Goal: Information Seeking & Learning: Learn about a topic

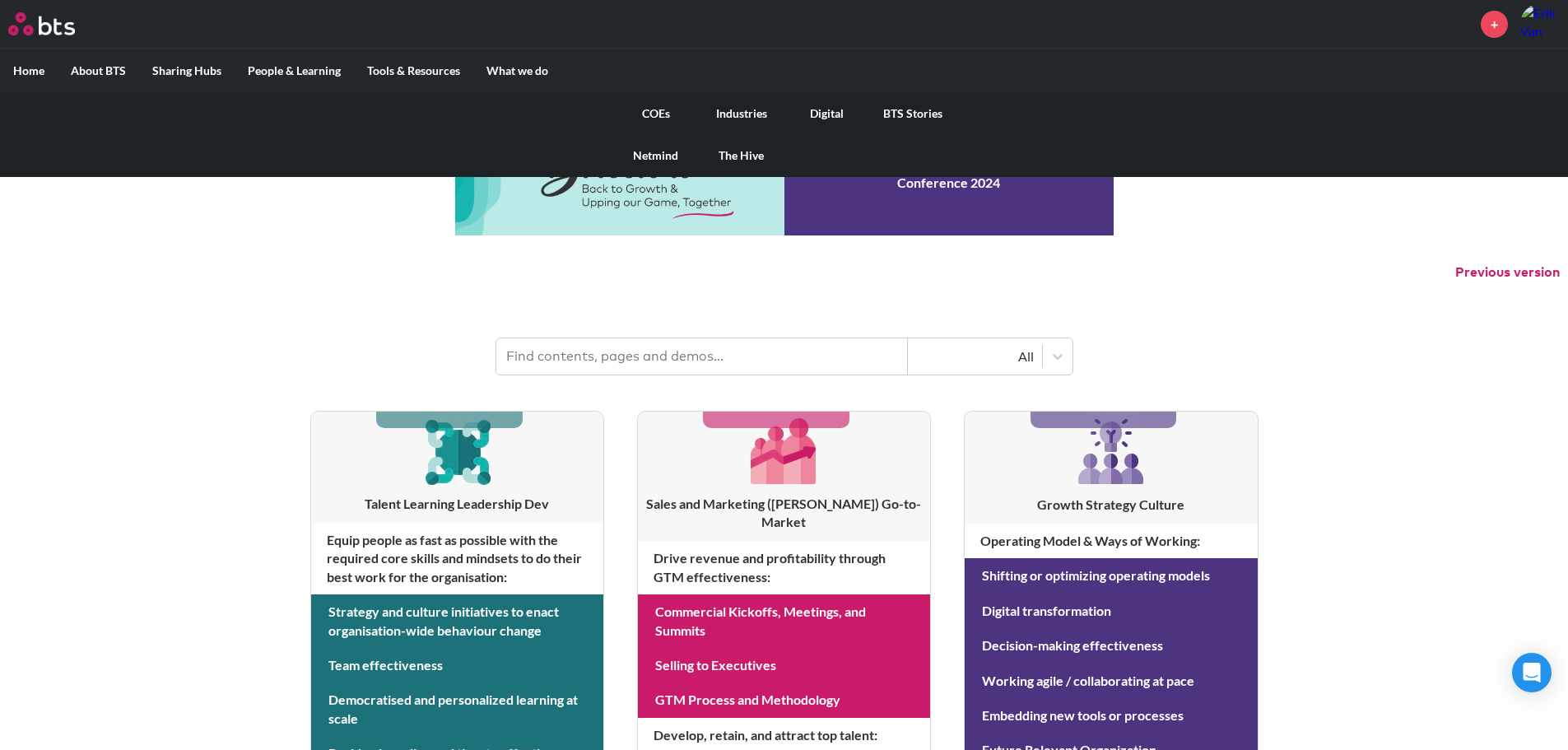
click at [662, 108] on link "COEs" at bounding box center [656, 113] width 86 height 42
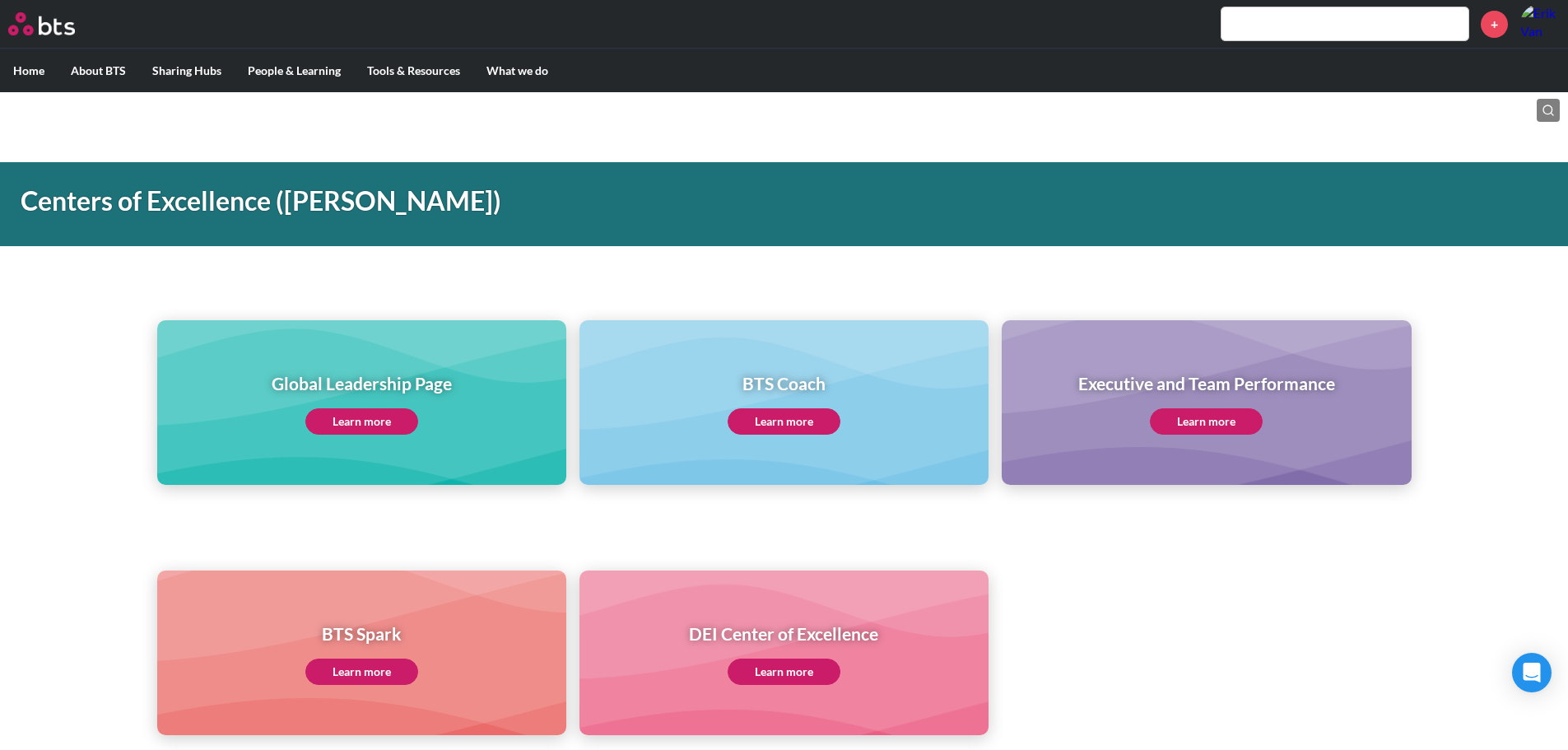
click at [367, 431] on link "Learn more" at bounding box center [362, 422] width 112 height 27
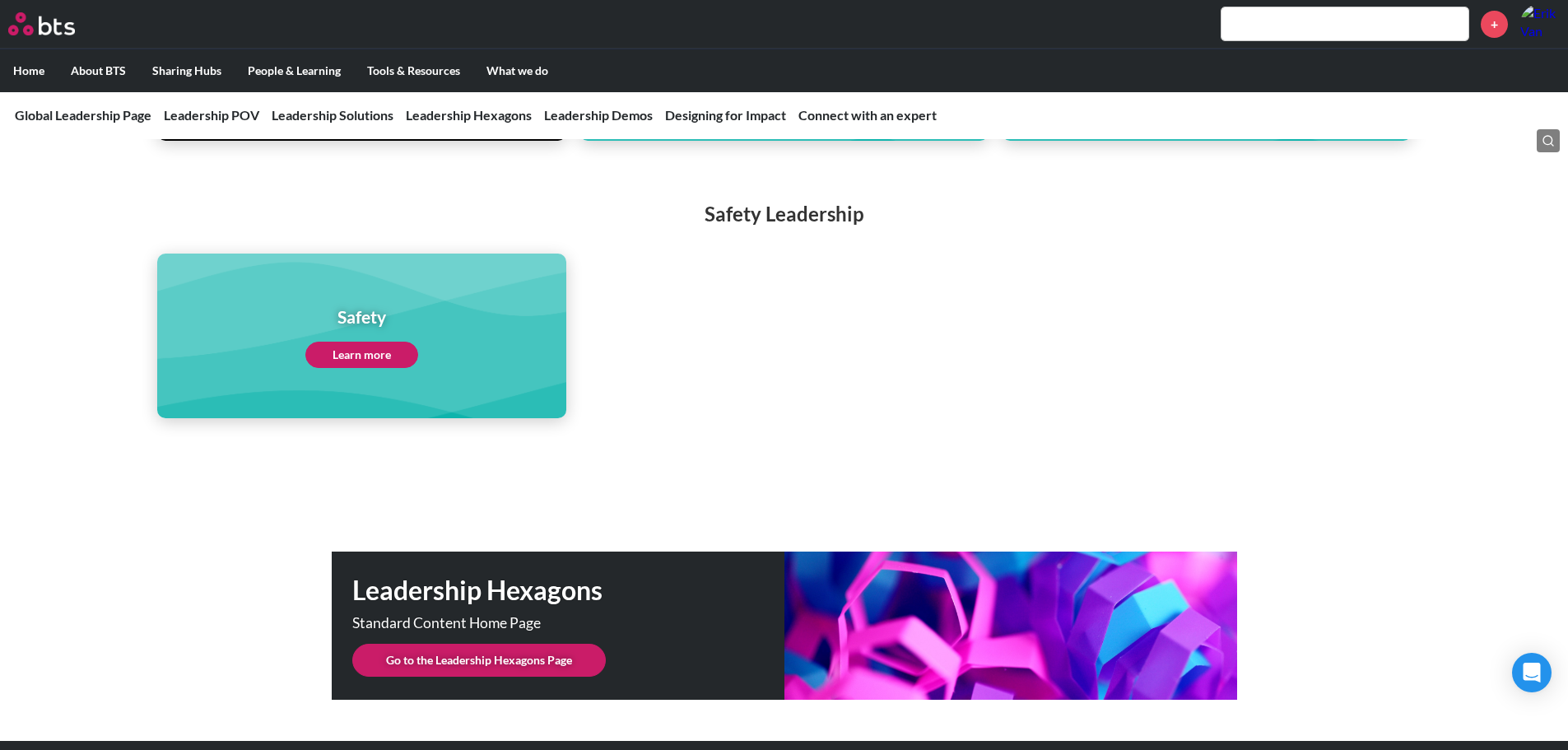
scroll to position [3952, 0]
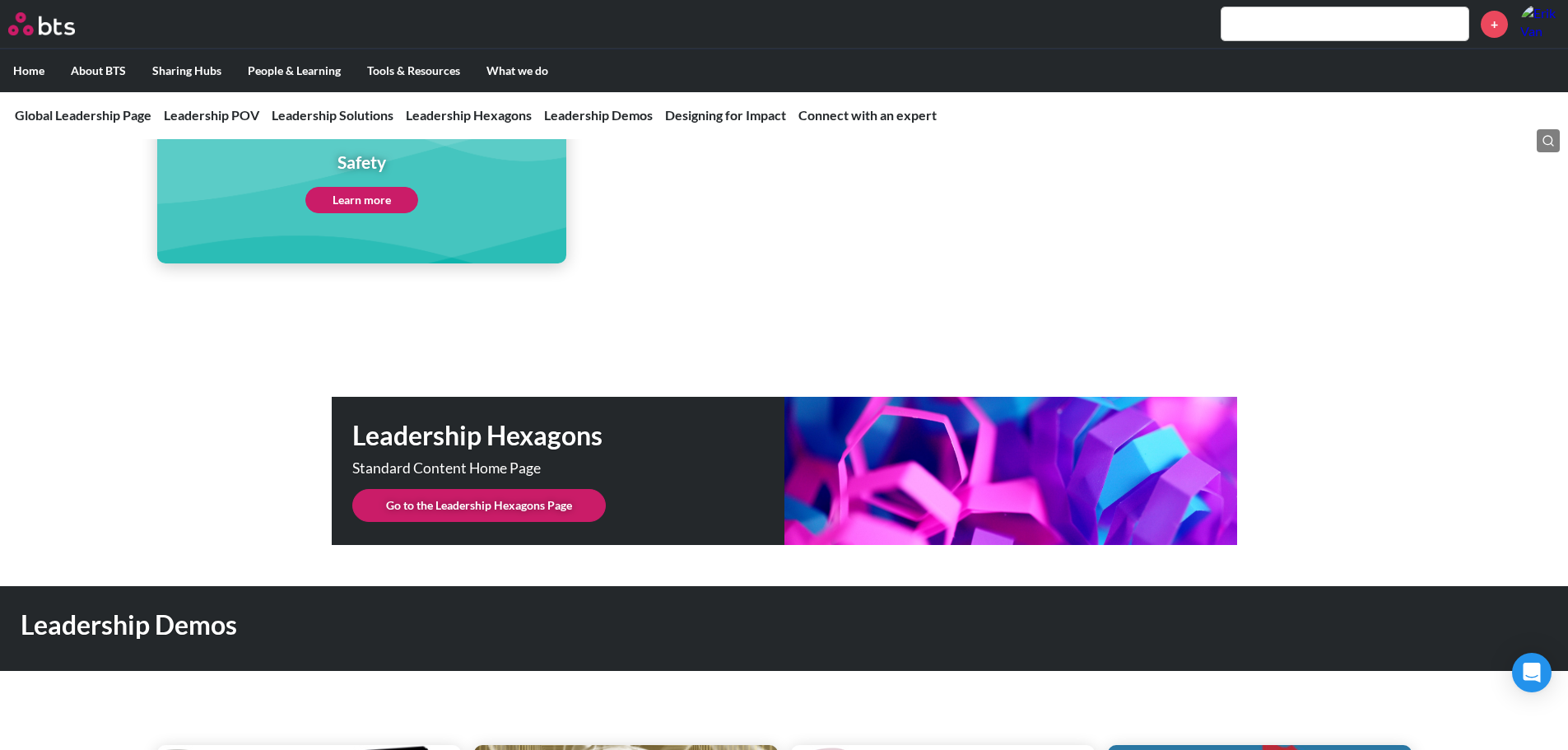
click at [506, 489] on link "Go to the Leadership Hexagons Page" at bounding box center [479, 506] width 253 height 33
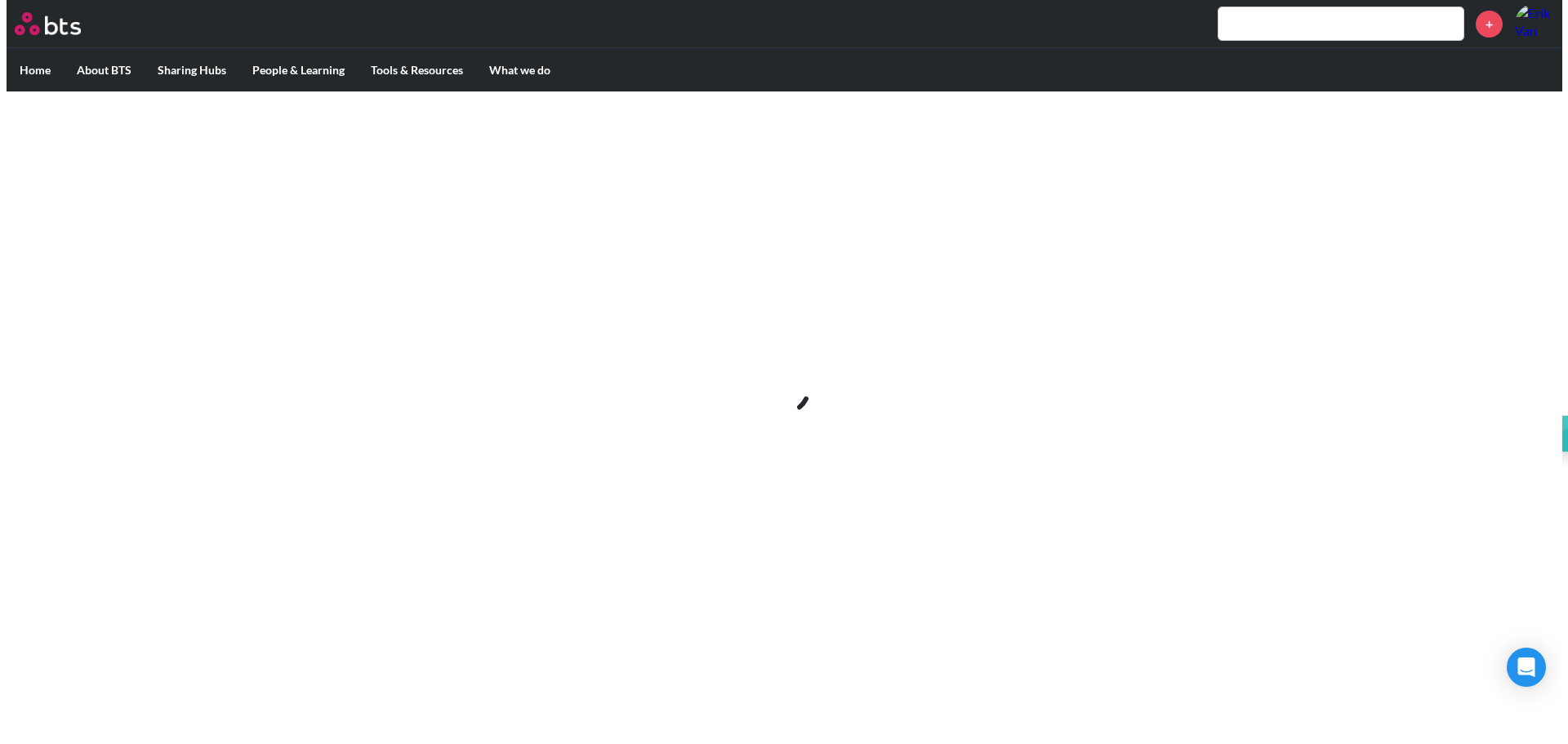
scroll to position [0, 0]
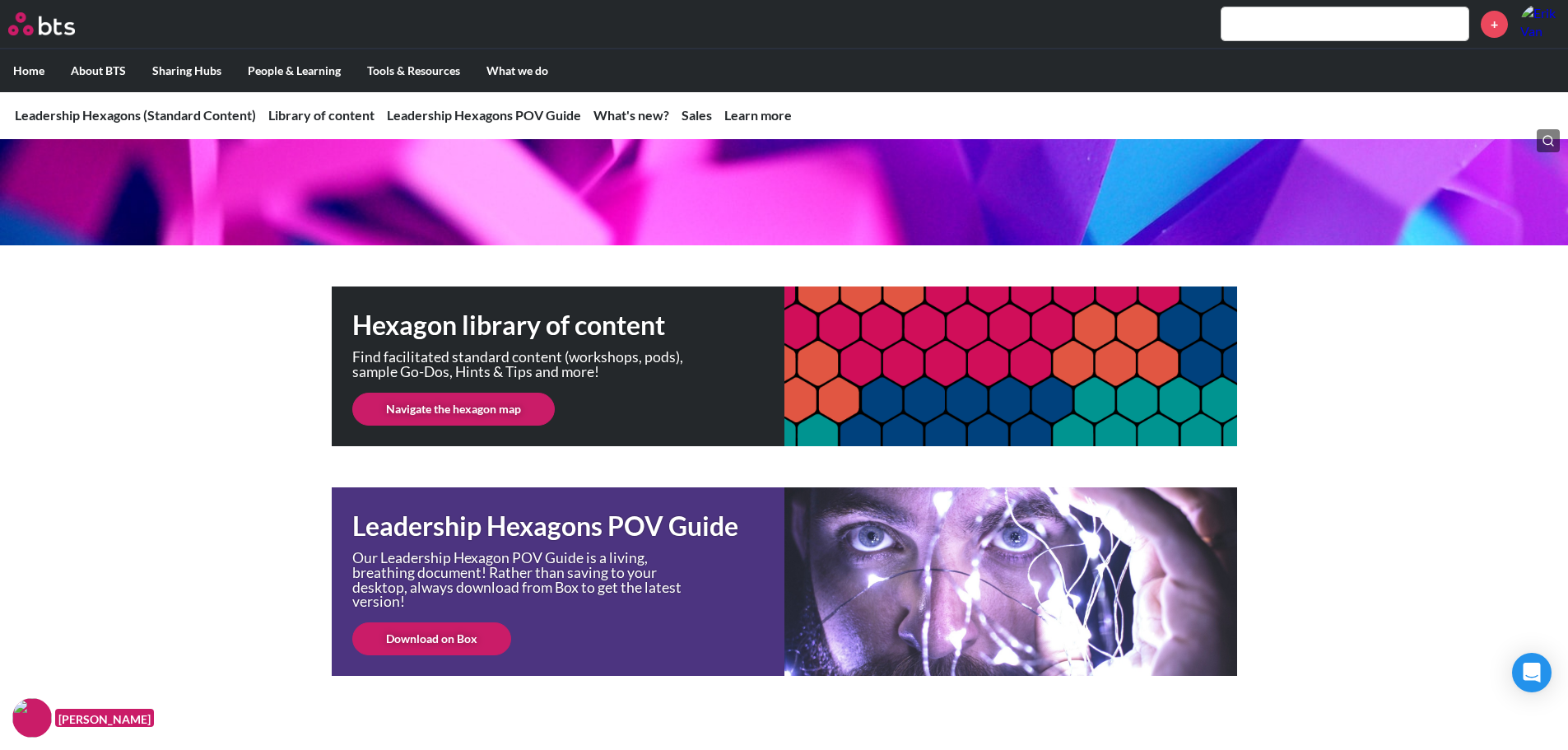
scroll to position [165, 0]
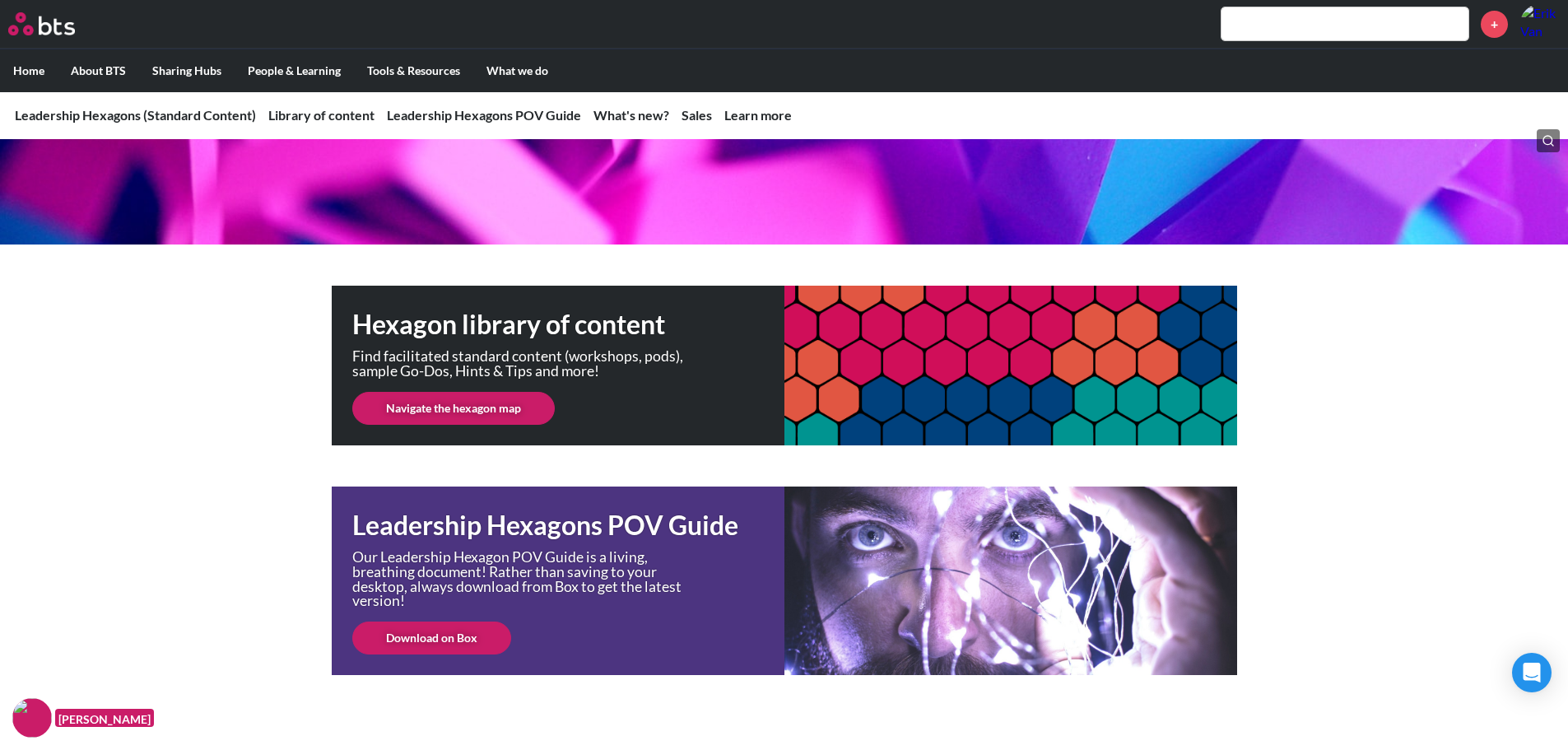
click at [468, 398] on link "Navigate the hexagon map" at bounding box center [453, 408] width 202 height 33
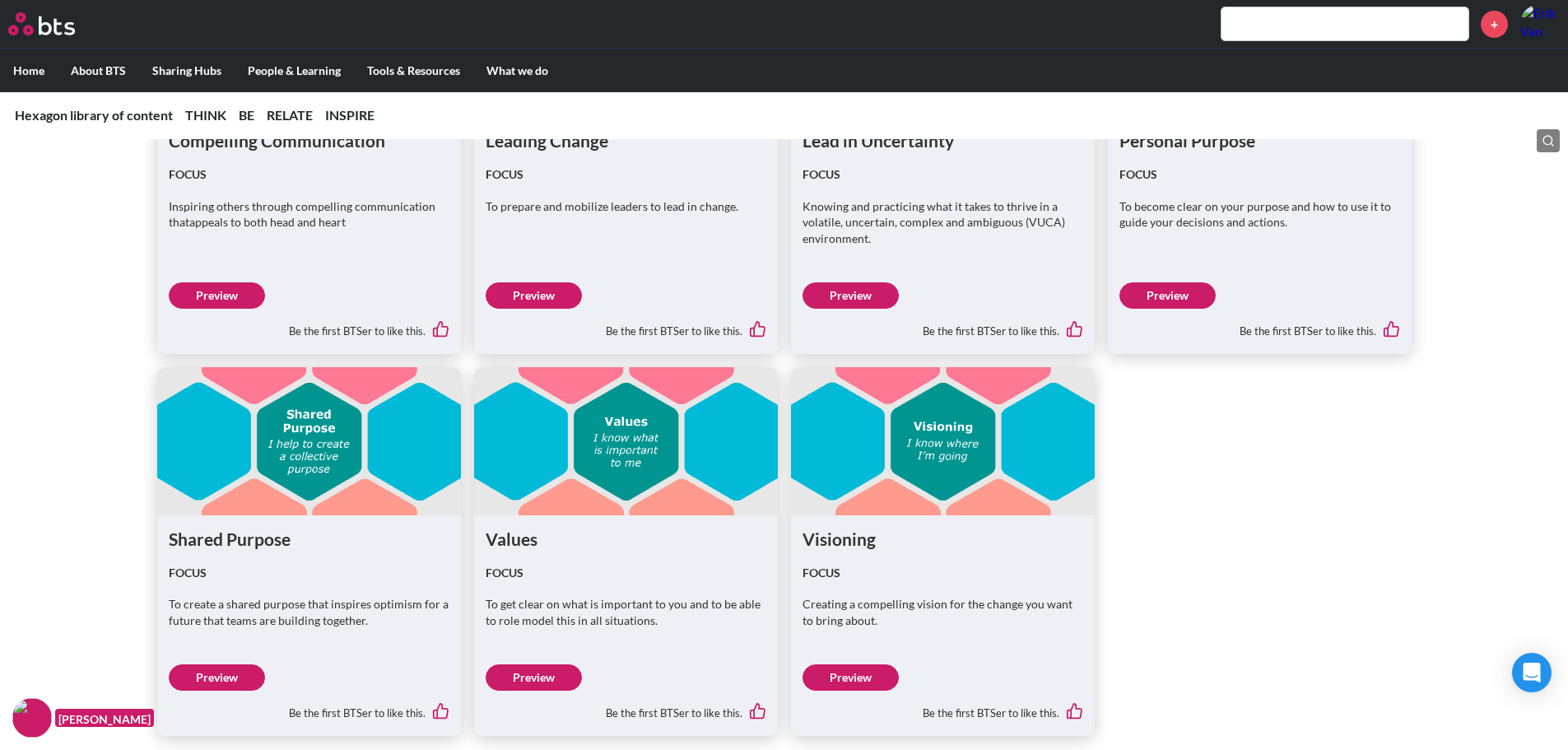
scroll to position [5270, 0]
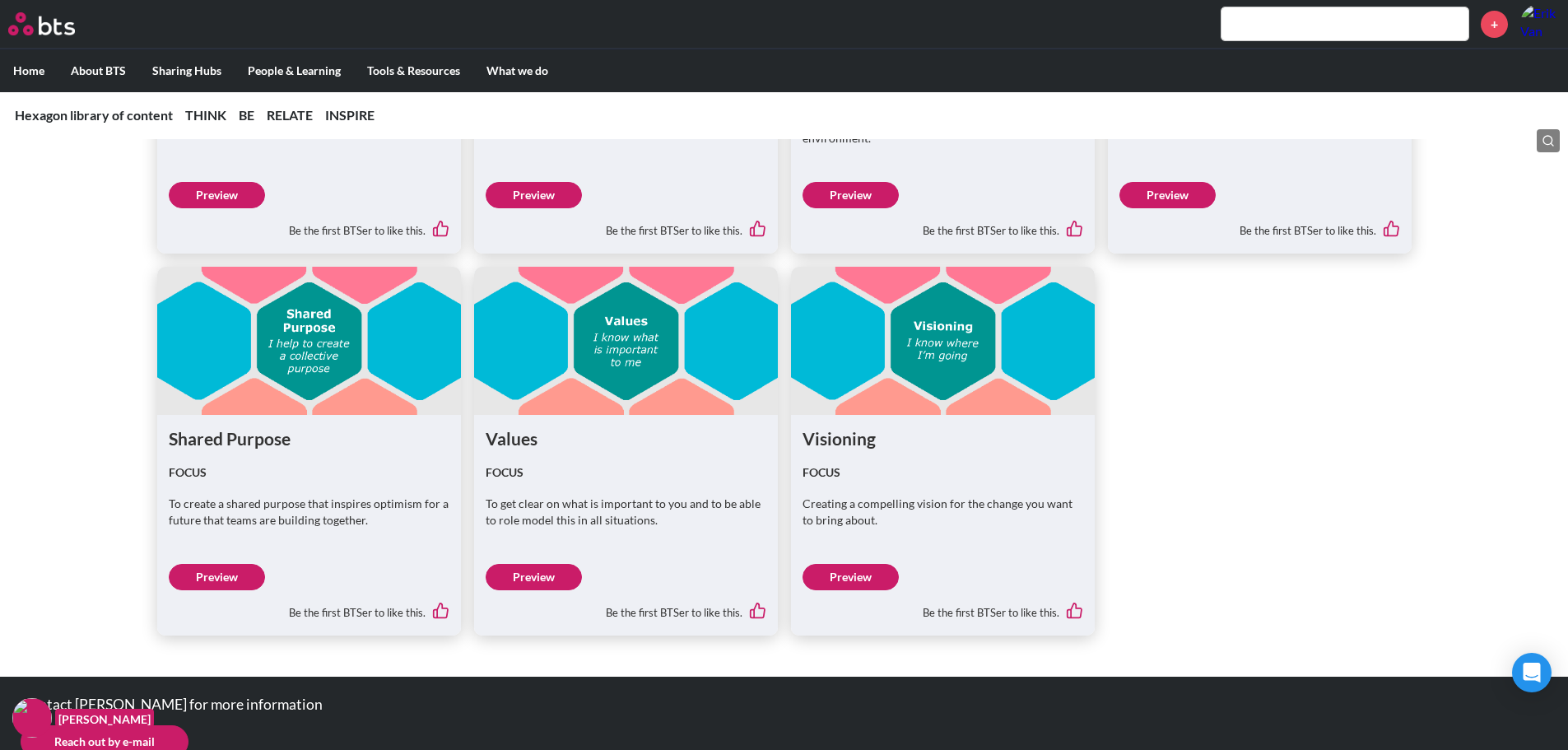
click at [528, 570] on link "Preview" at bounding box center [534, 578] width 97 height 27
